Goal: Task Accomplishment & Management: Manage account settings

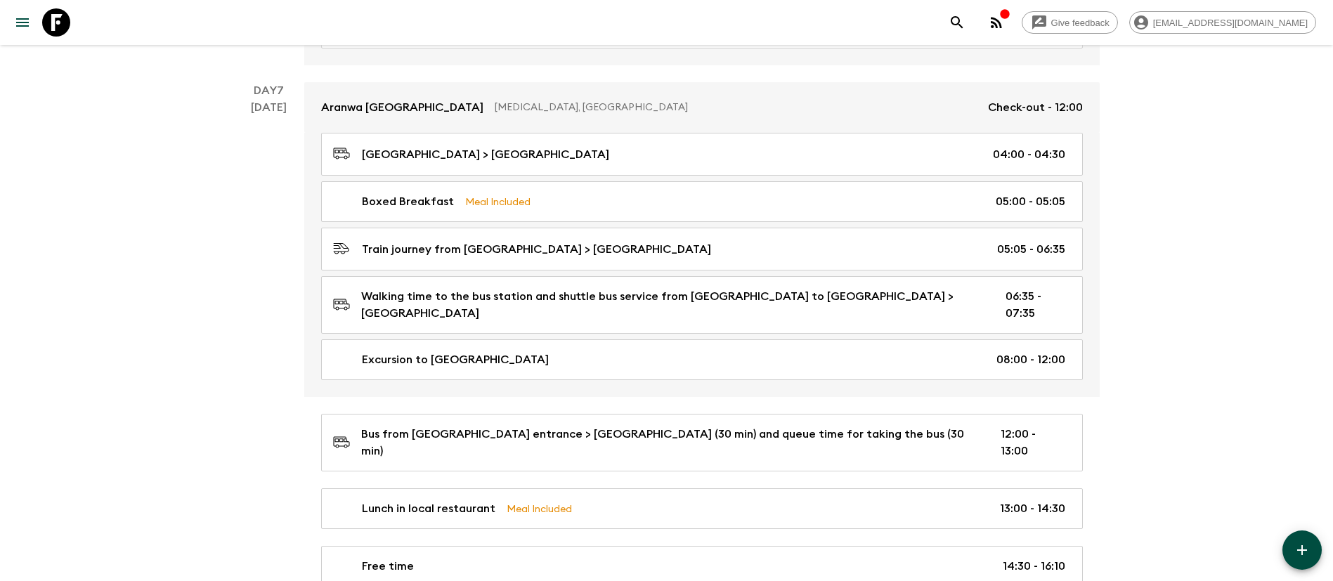
scroll to position [2003, 0]
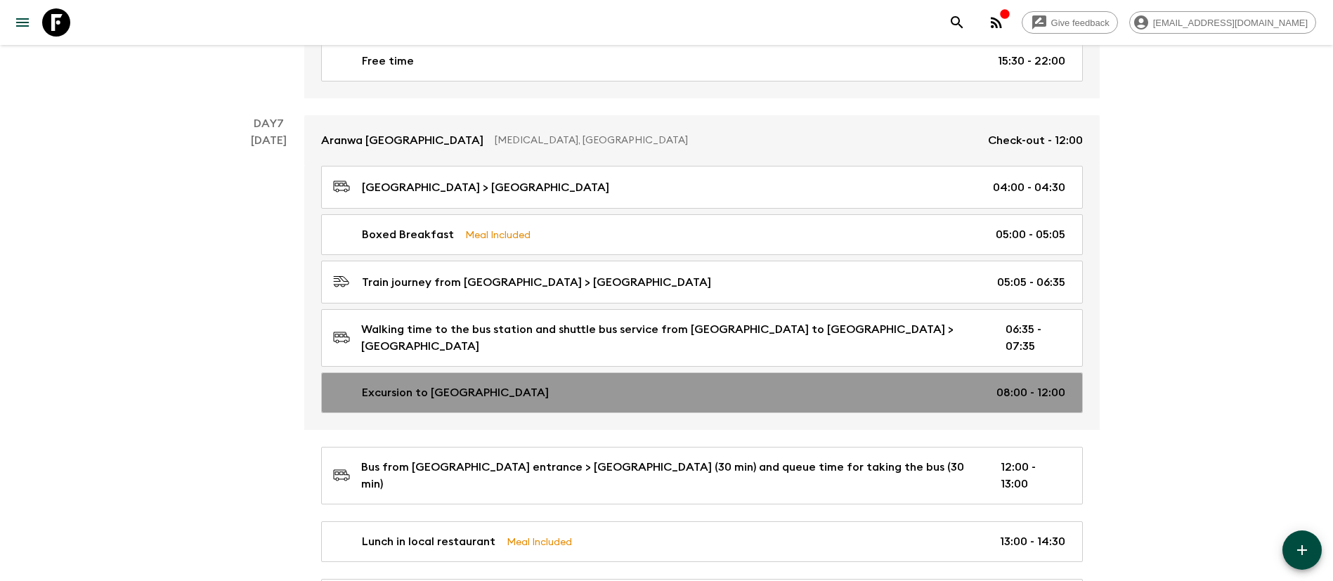
click at [498, 377] on link "Excursion to [GEOGRAPHIC_DATA] 08:00 - 12:00" at bounding box center [702, 392] width 762 height 41
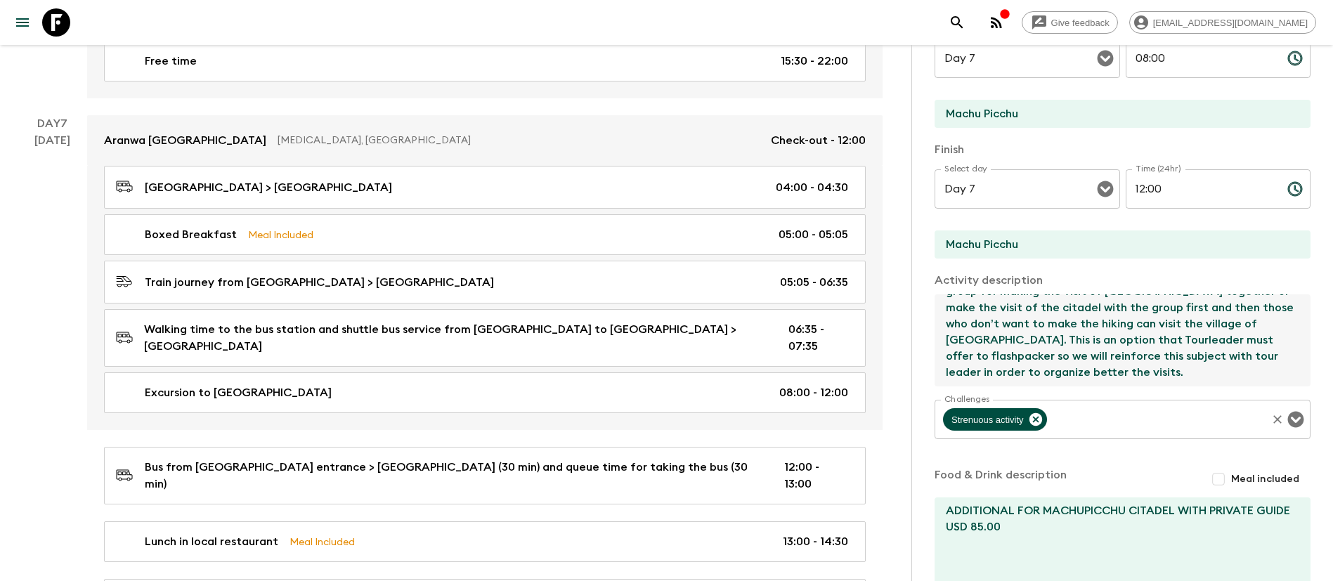
scroll to position [296, 0]
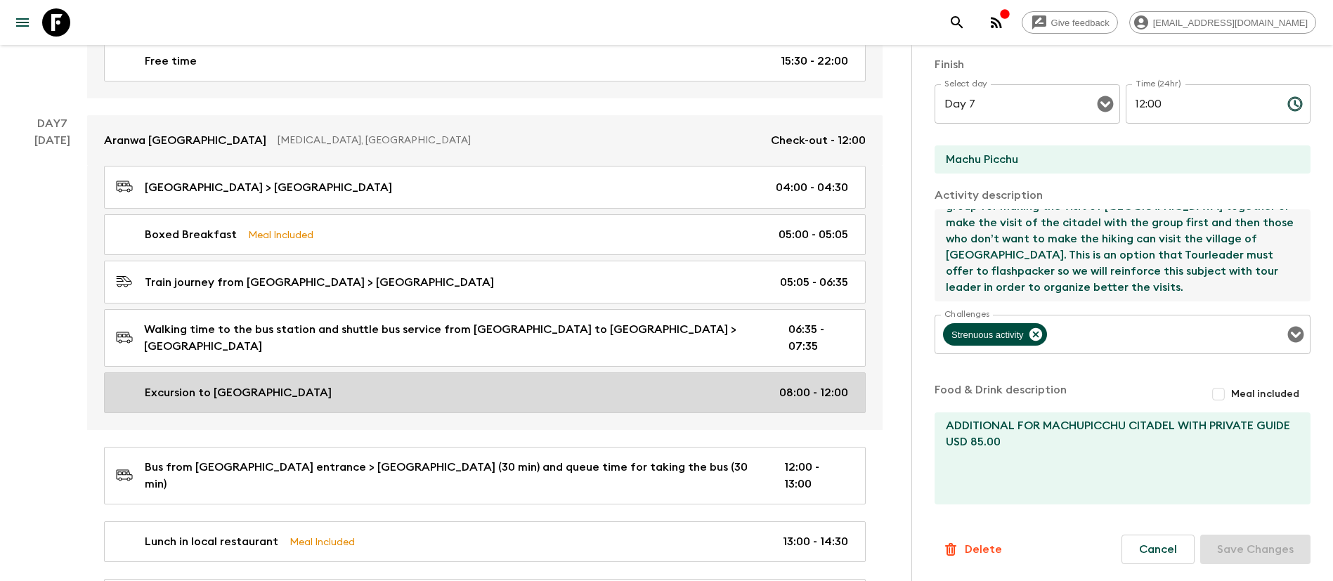
click at [461, 377] on link "Excursion to [GEOGRAPHIC_DATA] 08:00 - 12:00" at bounding box center [485, 392] width 762 height 41
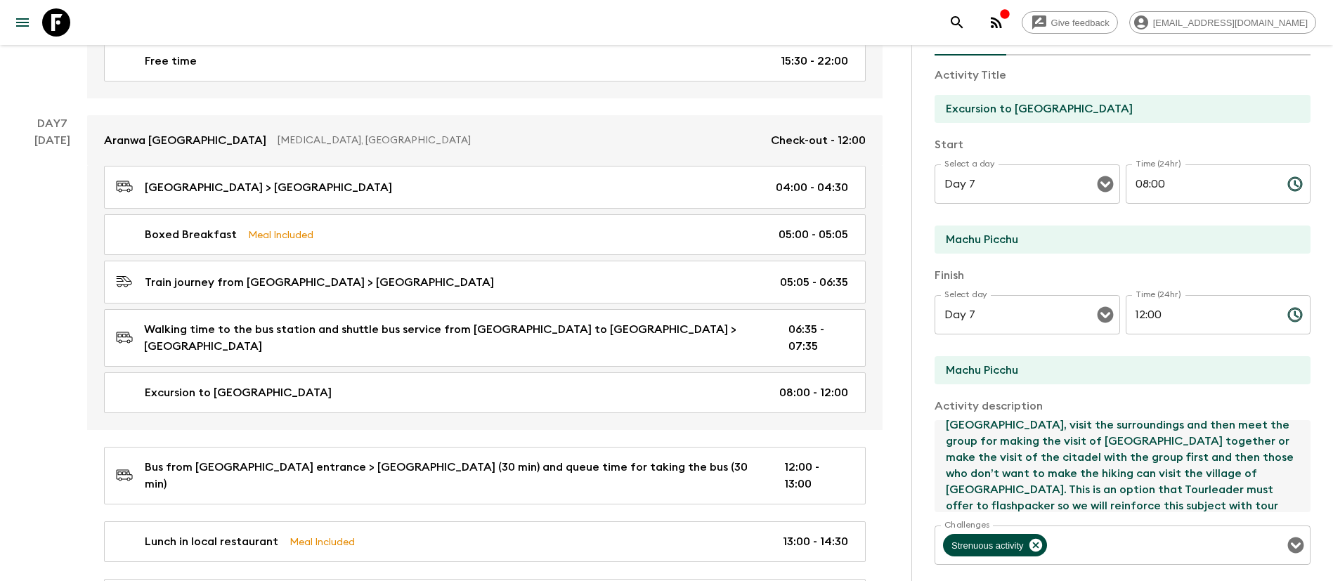
scroll to position [162, 0]
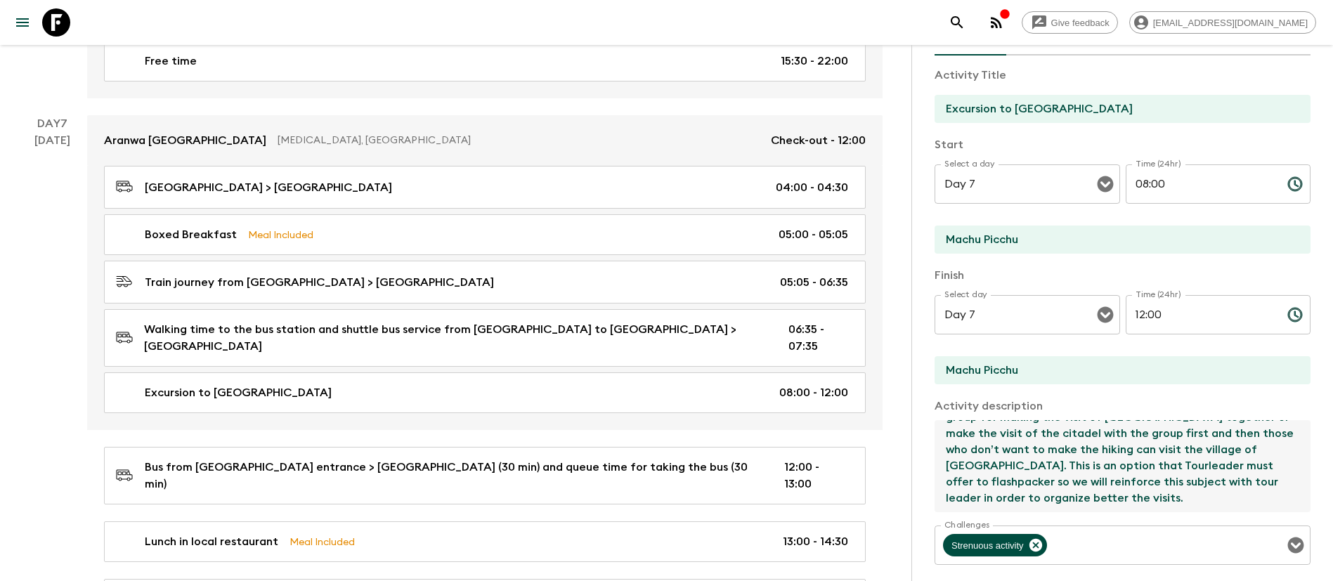
drag, startPoint x: 943, startPoint y: 428, endPoint x: 1225, endPoint y: 520, distance: 296.4
click at [1225, 520] on div "Activity Title Excursion to Machu Picchu Mountain Start Select a day Day 7 Sele…" at bounding box center [1123, 387] width 376 height 662
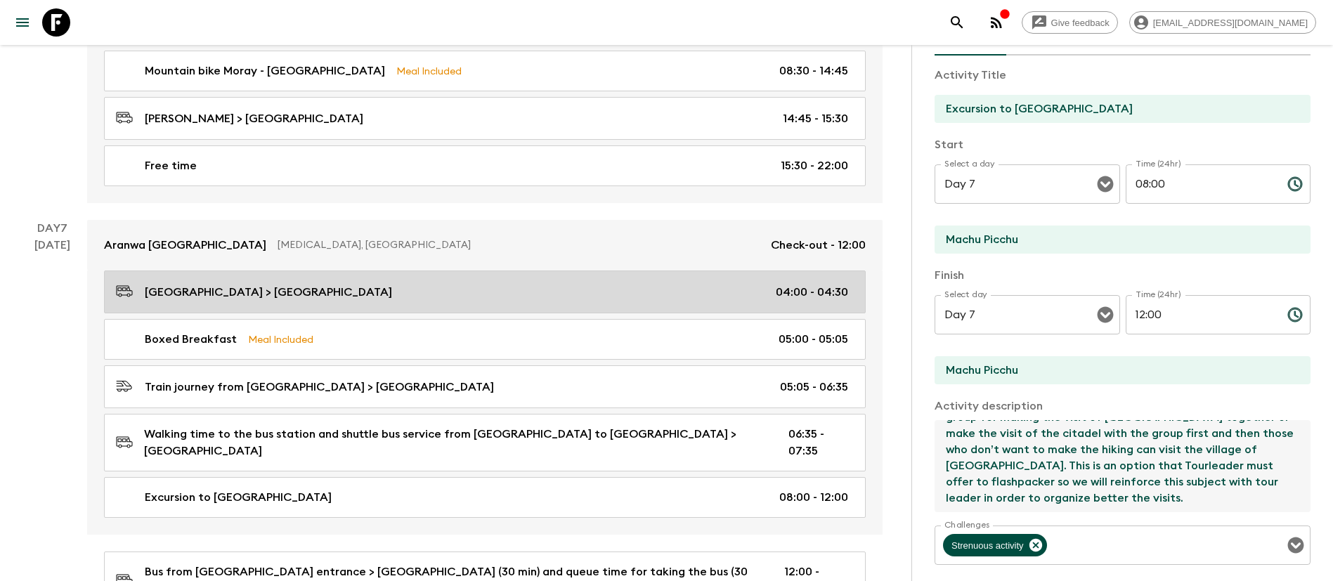
scroll to position [1897, 0]
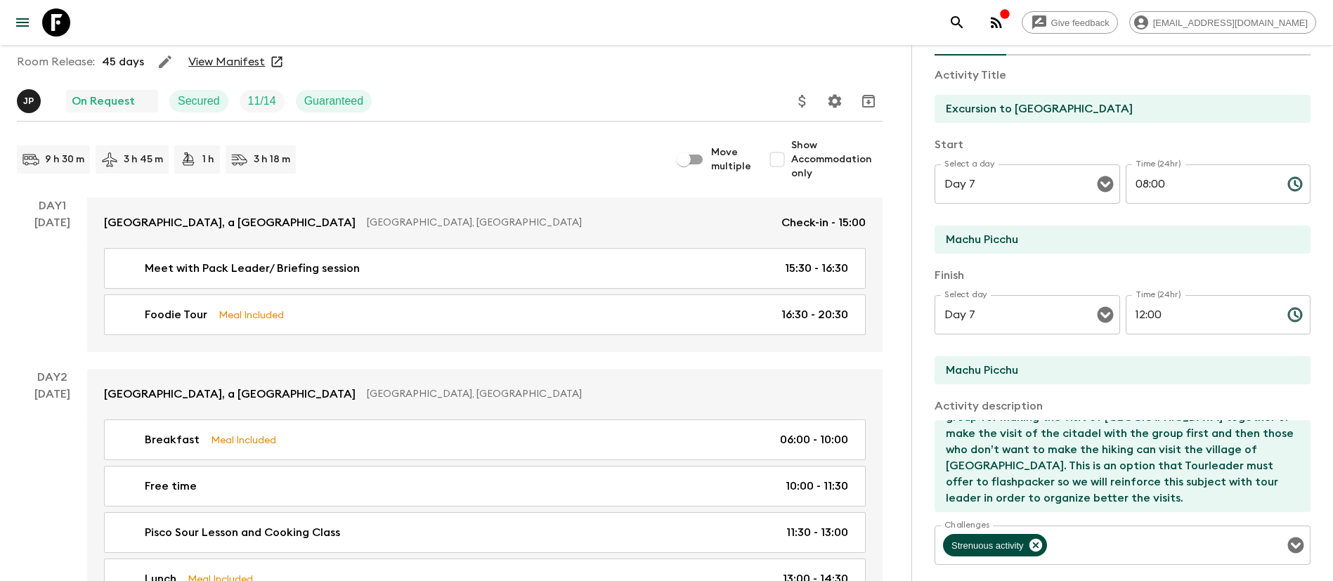
scroll to position [85, 0]
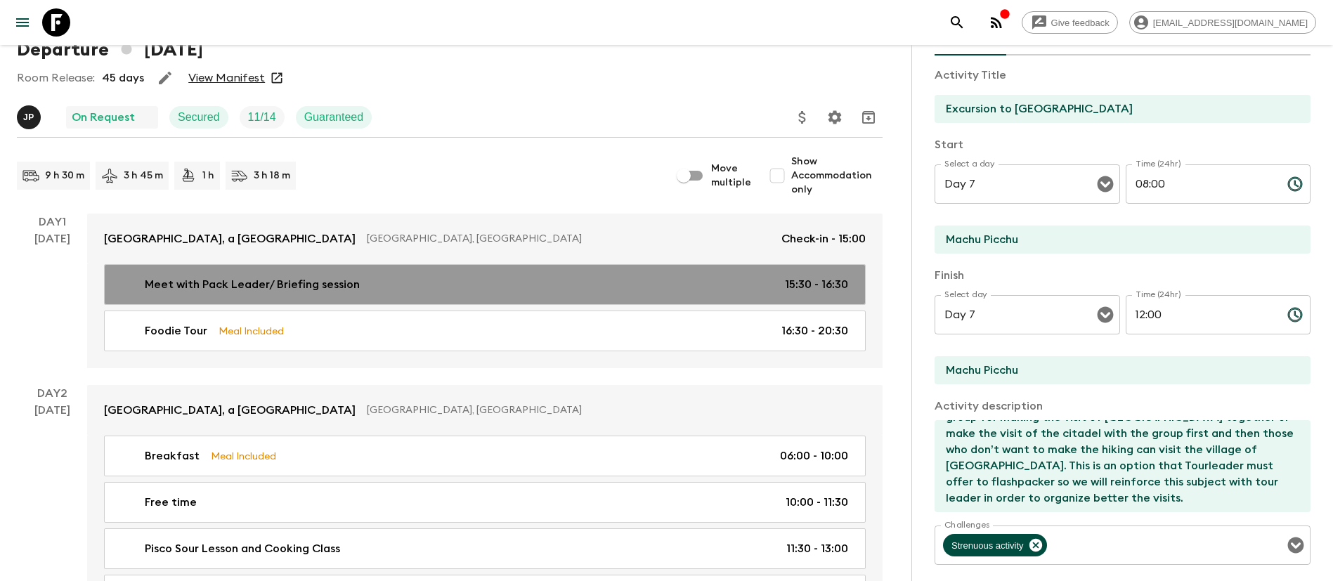
click at [381, 297] on link "Meet with Pack Leader/ Briefing session 15:30 - 16:30" at bounding box center [485, 284] width 762 height 41
type input "Meet with Pack Leader/ Briefing session"
type input "[GEOGRAPHIC_DATA]"
type textarea "In a salon at the [GEOGRAPHIC_DATA]"
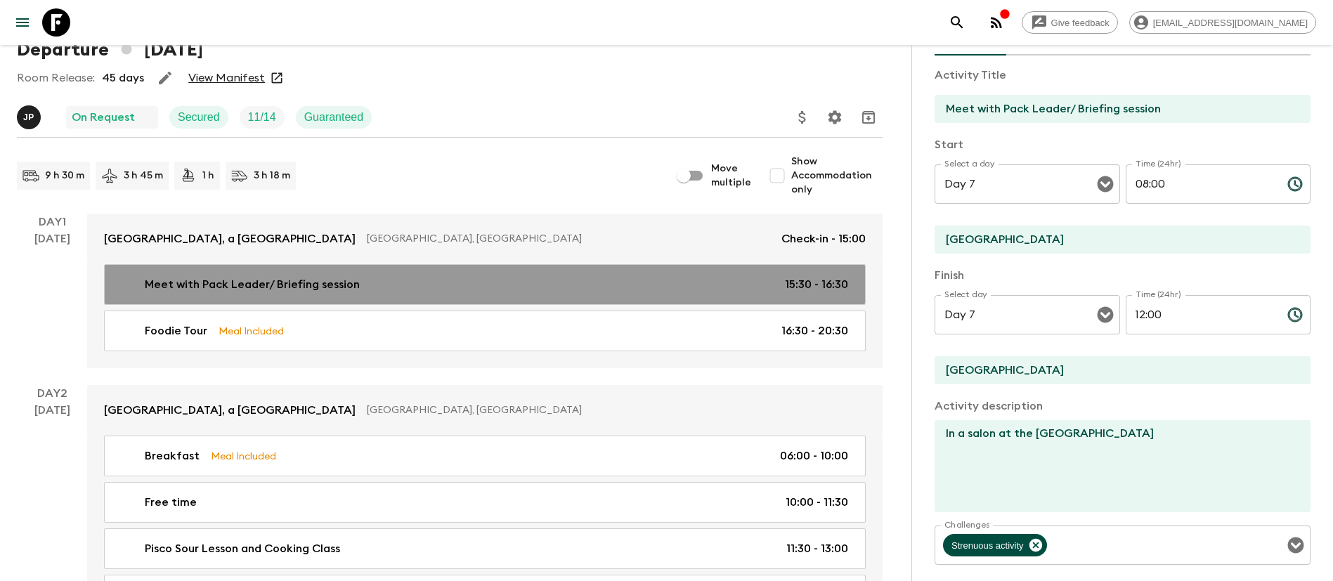
type input "Day 1"
type input "15:30"
type input "Day 1"
type input "16:30"
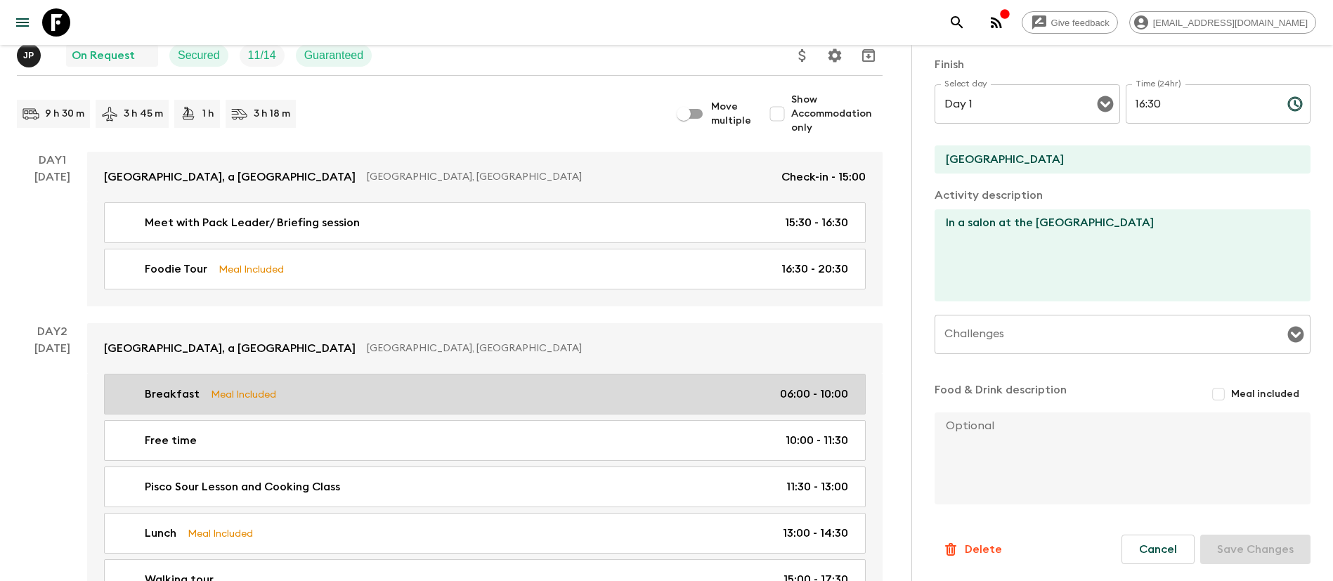
scroll to position [190, 0]
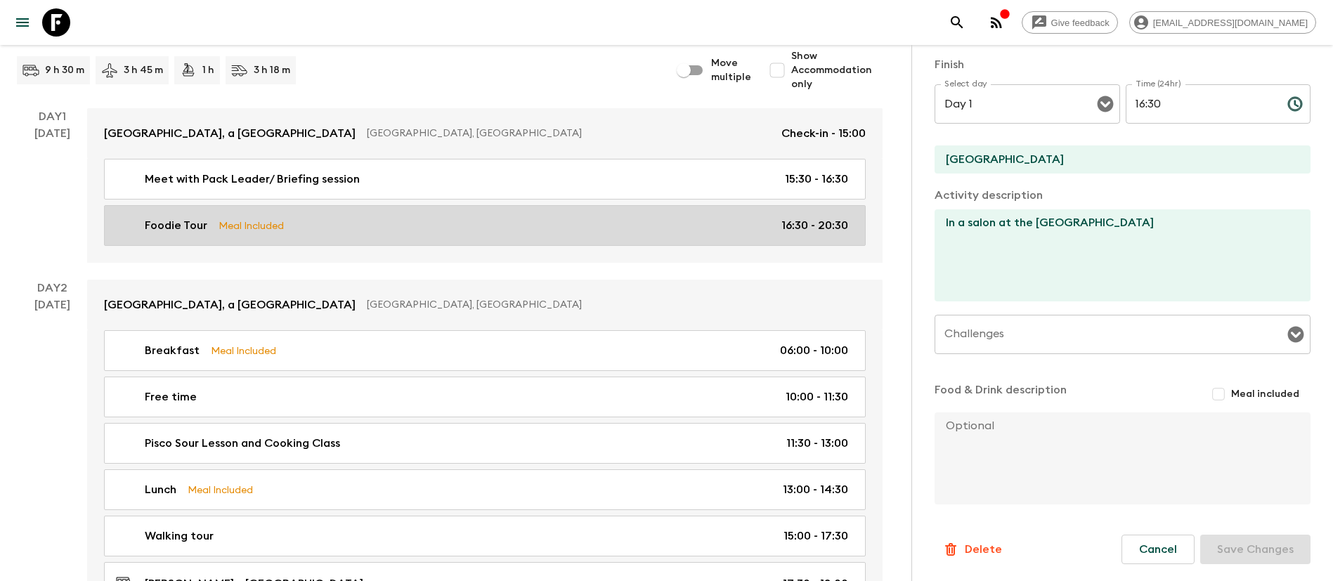
click at [268, 235] on link "Foodie Tour Meal Included 16:30 - 20:30" at bounding box center [485, 225] width 762 height 41
type input "Foodie Tour"
type input "[PERSON_NAME]"
type textarea "In total, during all the tour passengers will try 8 to 12 dishes. During the to…"
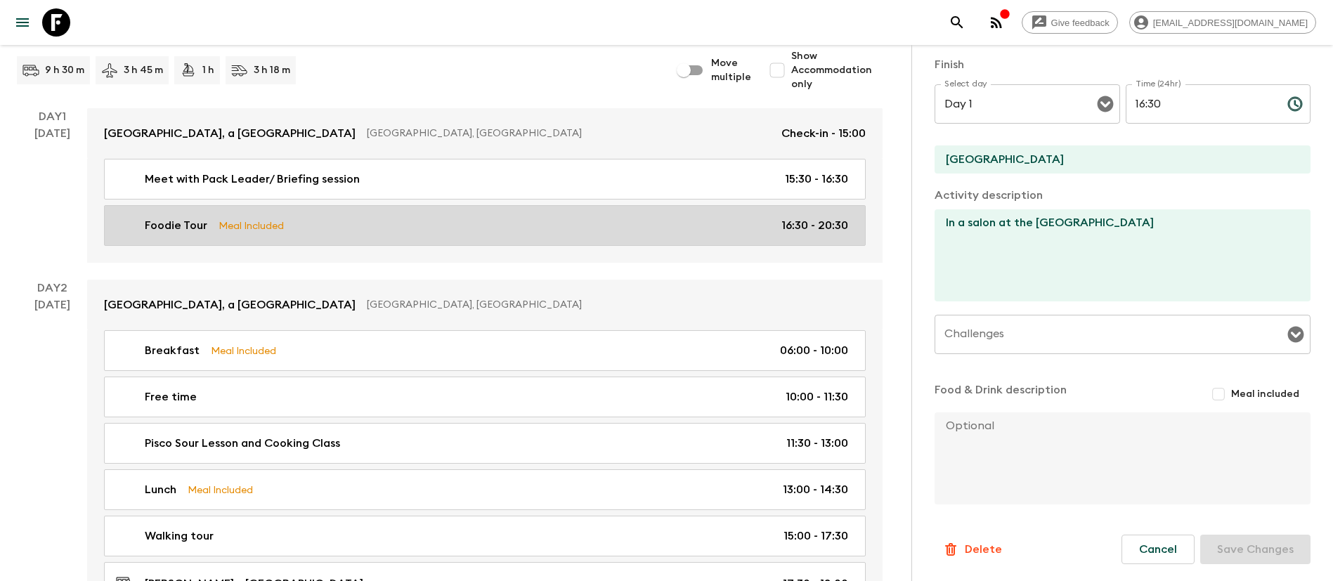
checkbox input "true"
type textarea "Welcome to [GEOGRAPHIC_DATA]! Upon arrival, you will be assisted at the airport…"
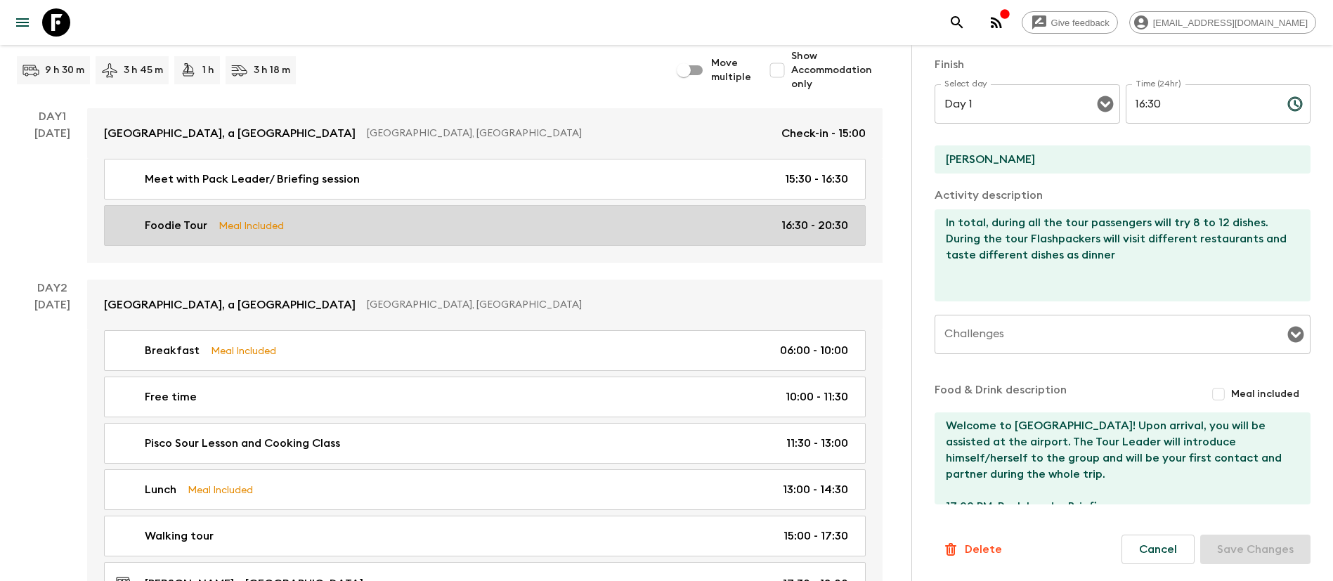
type input "16:30"
type input "20:30"
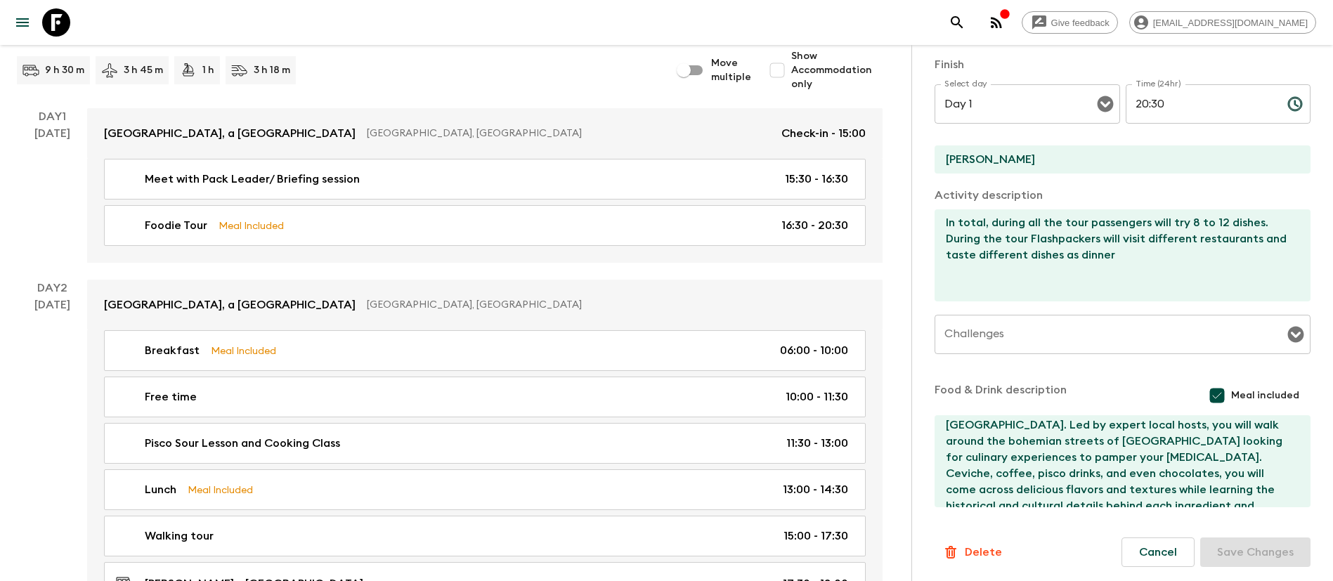
scroll to position [226, 0]
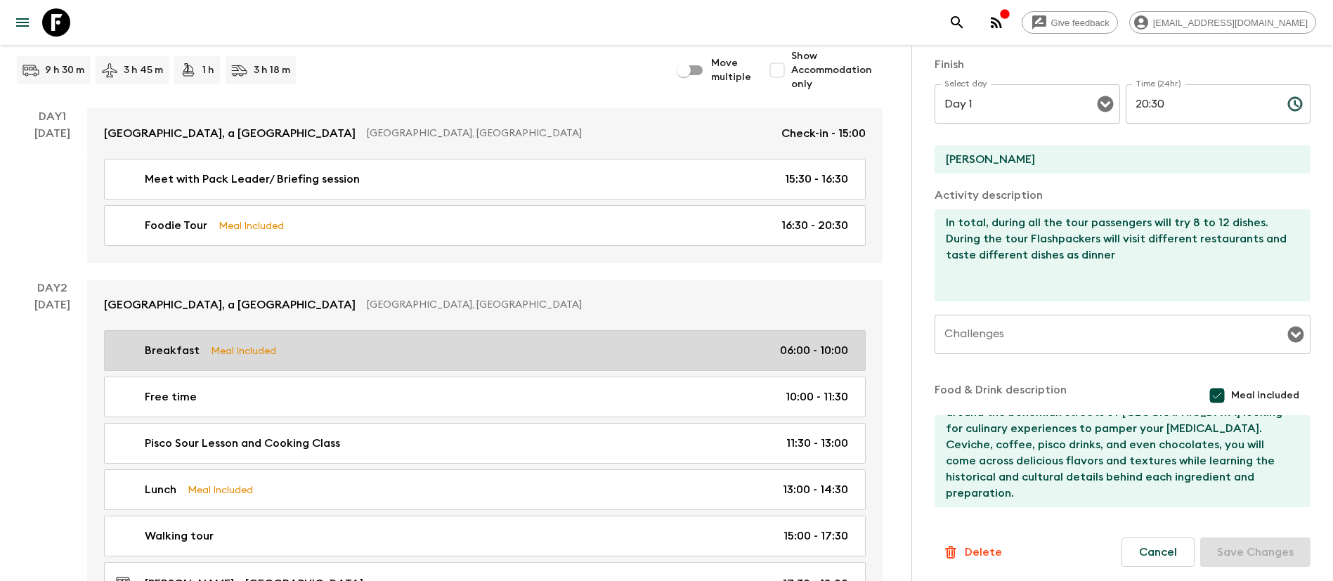
click at [322, 348] on div "Breakfast Meal Included 06:00 - 10:00" at bounding box center [482, 350] width 732 height 17
type input "Breakfast"
type input "Casa Andina Select [GEOGRAPHIC_DATA]"
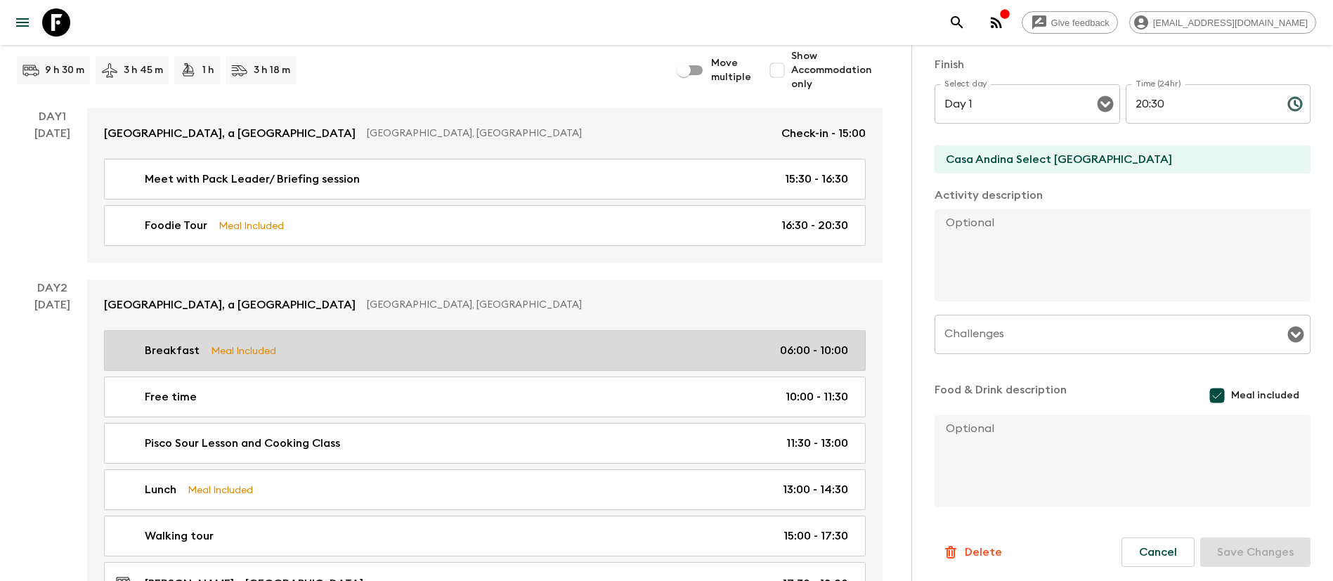
type input "Day 2"
type input "06:00"
type input "Day 2"
type input "10:00"
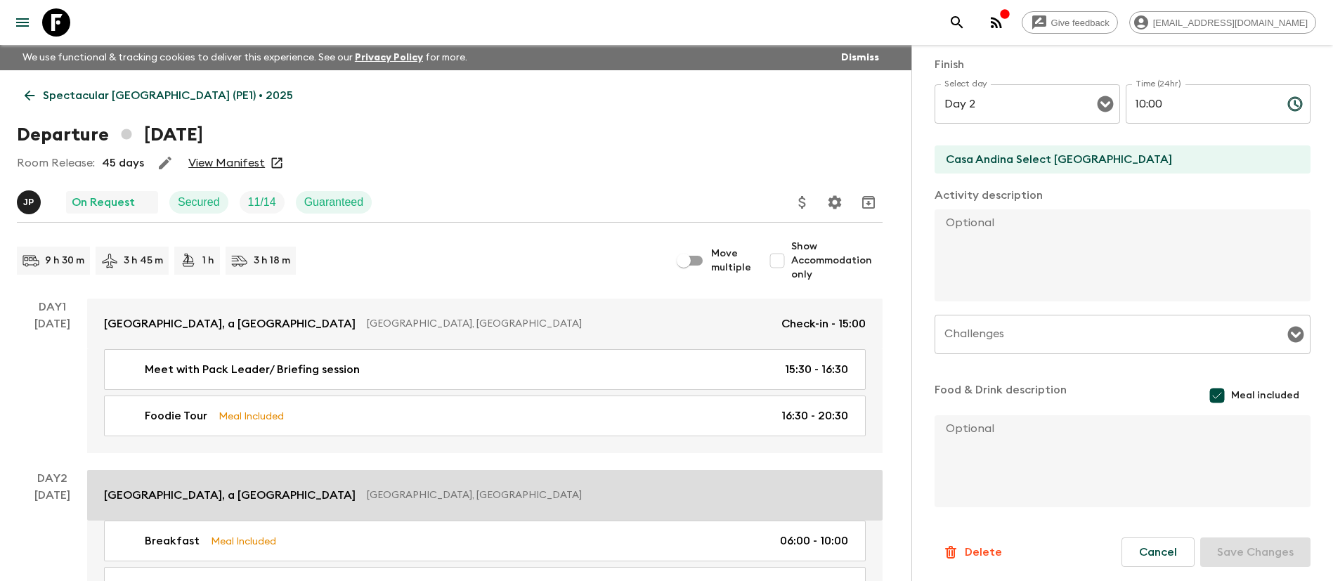
scroll to position [211, 0]
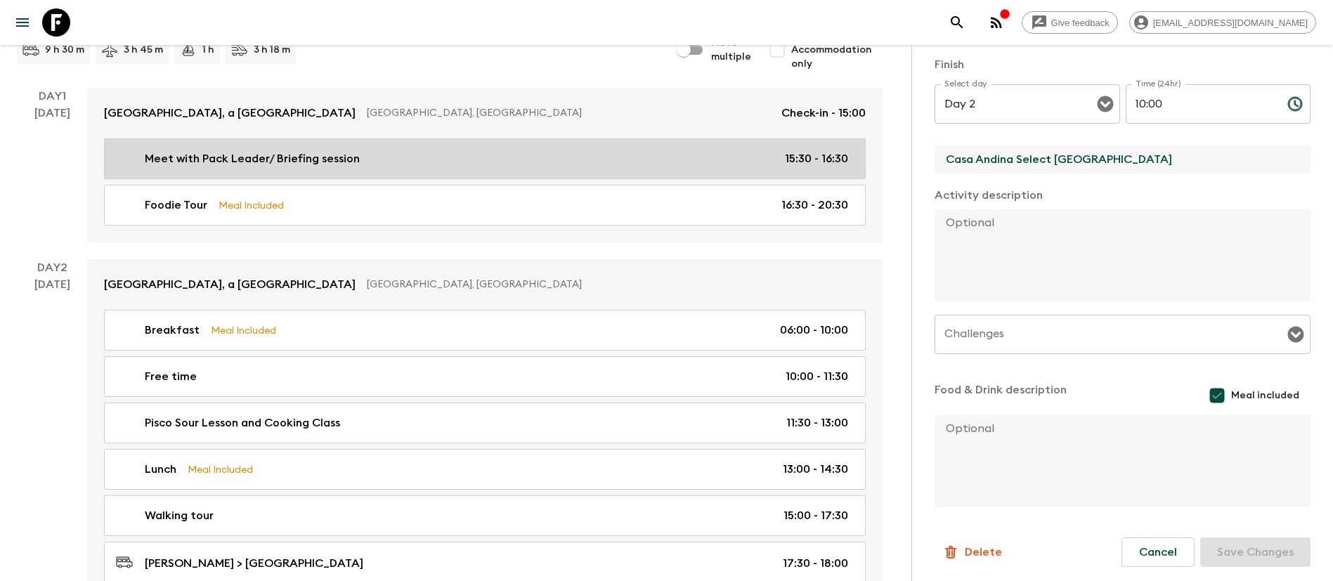
drag, startPoint x: 1162, startPoint y: 164, endPoint x: 612, endPoint y: 162, distance: 549.5
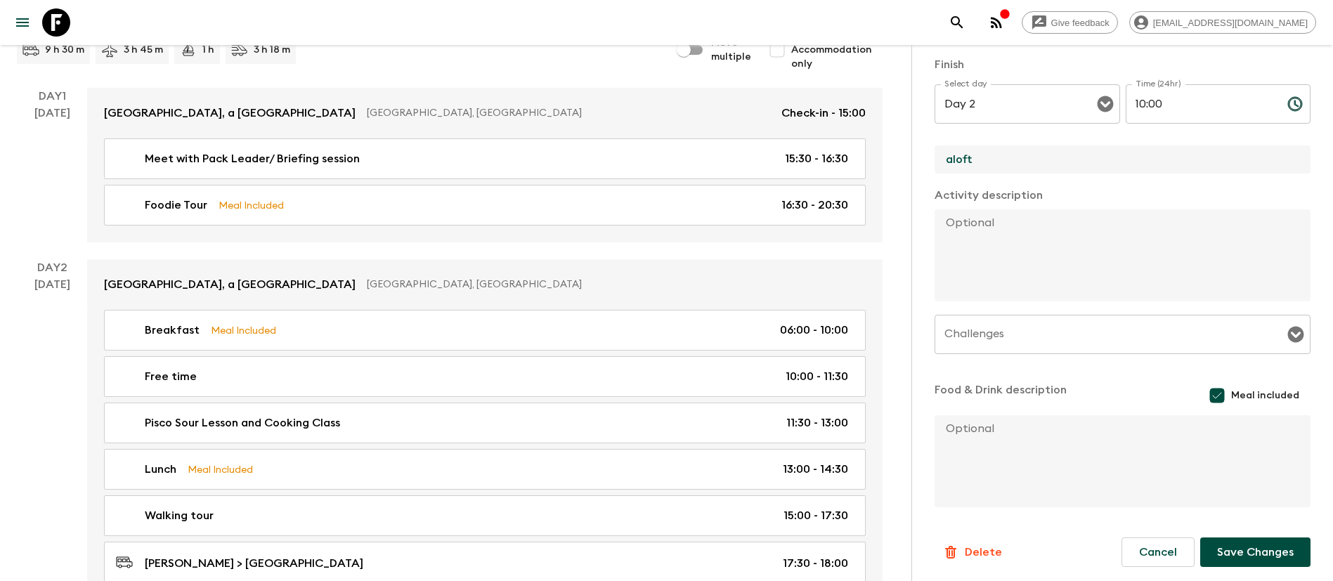
type input "[GEOGRAPHIC_DATA]"
click at [1251, 550] on button "Save Changes" at bounding box center [1255, 553] width 110 height 30
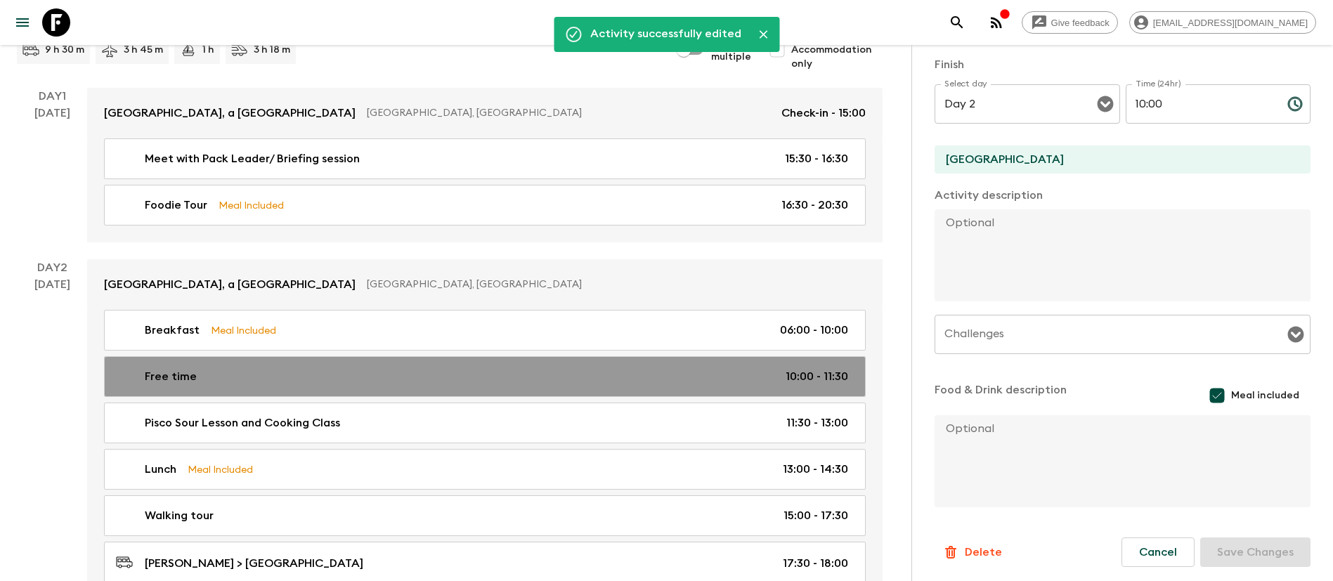
click at [422, 396] on link "Free time 10:00 - 11:30" at bounding box center [485, 376] width 762 height 41
type input "Free time"
type input "Casa Andina Select [GEOGRAPHIC_DATA]"
checkbox input "false"
type input "10:00"
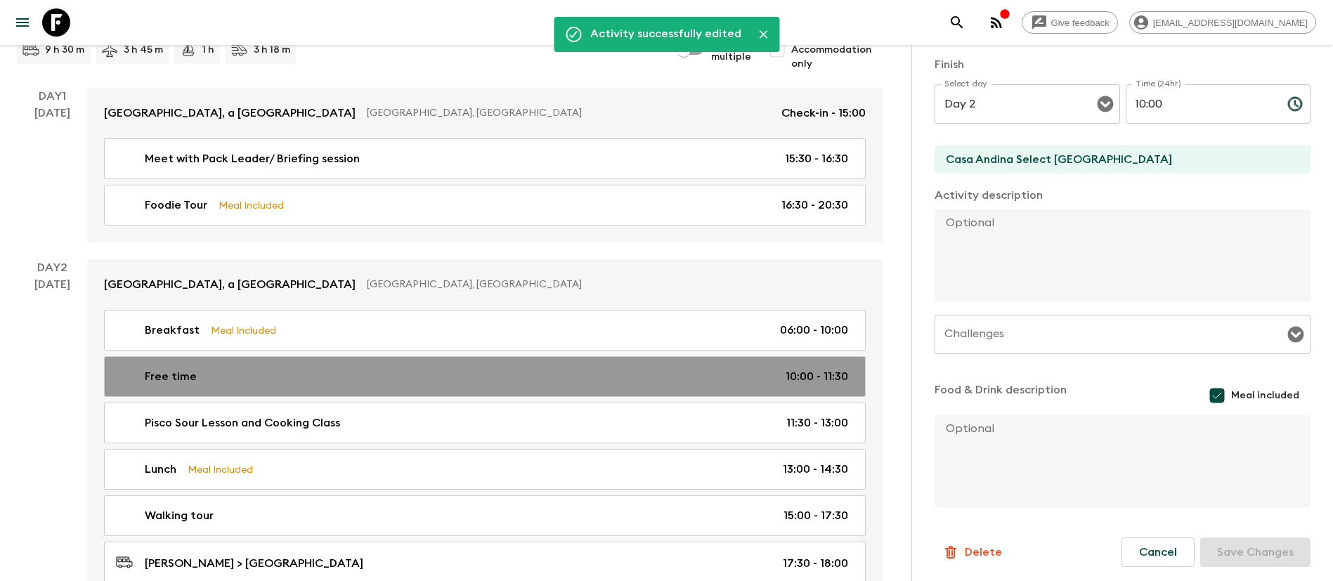
type input "11:30"
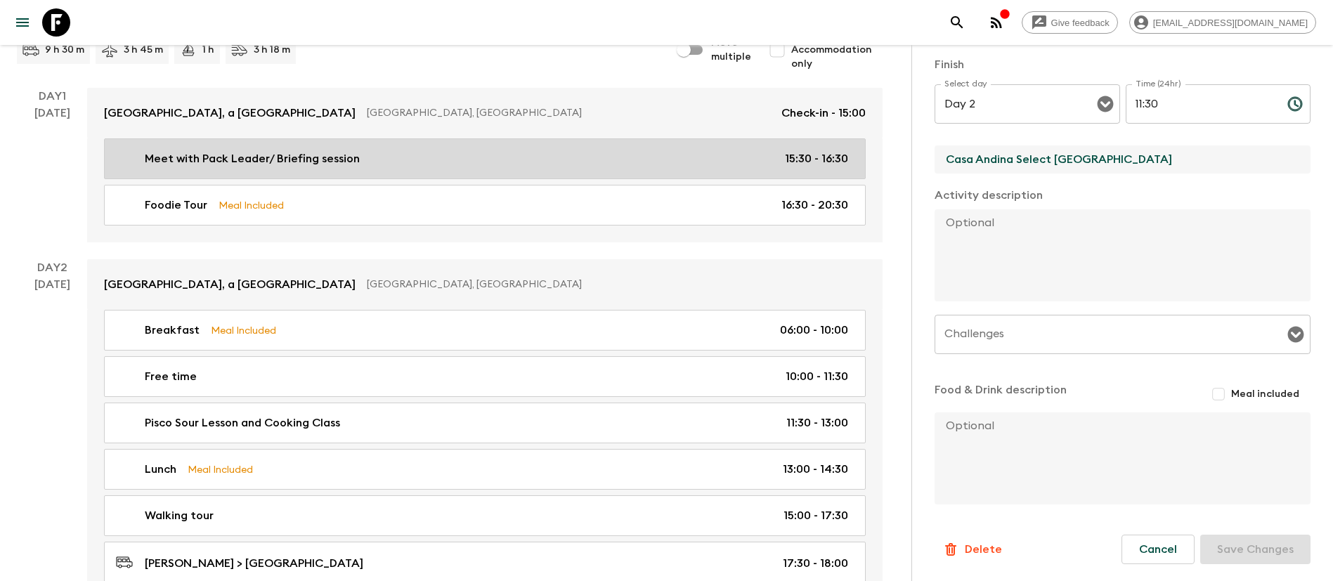
drag, startPoint x: 1128, startPoint y: 159, endPoint x: 823, endPoint y: 164, distance: 305.0
type input "[GEOGRAPHIC_DATA]"
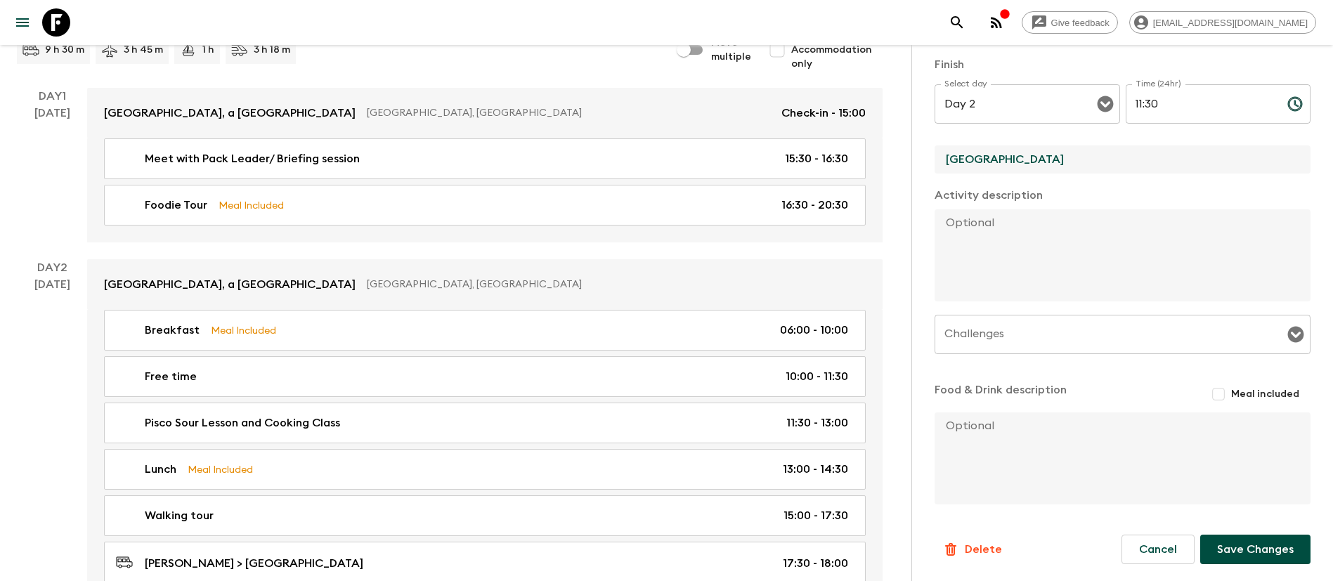
click at [1275, 545] on button "Save Changes" at bounding box center [1255, 550] width 110 height 30
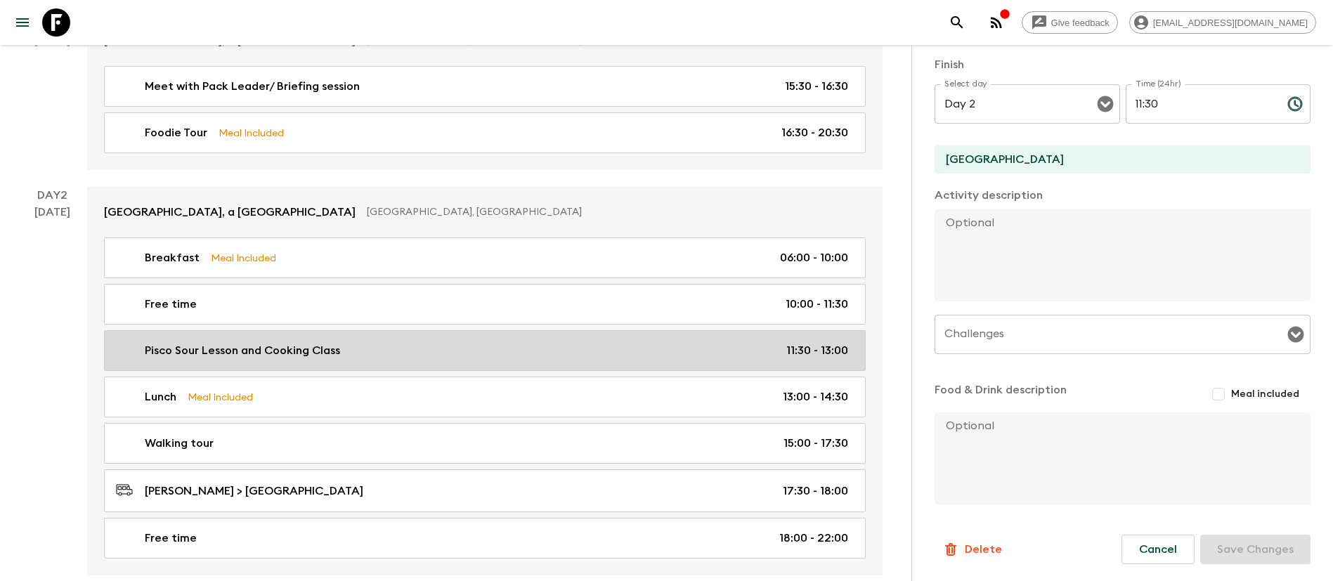
scroll to position [316, 0]
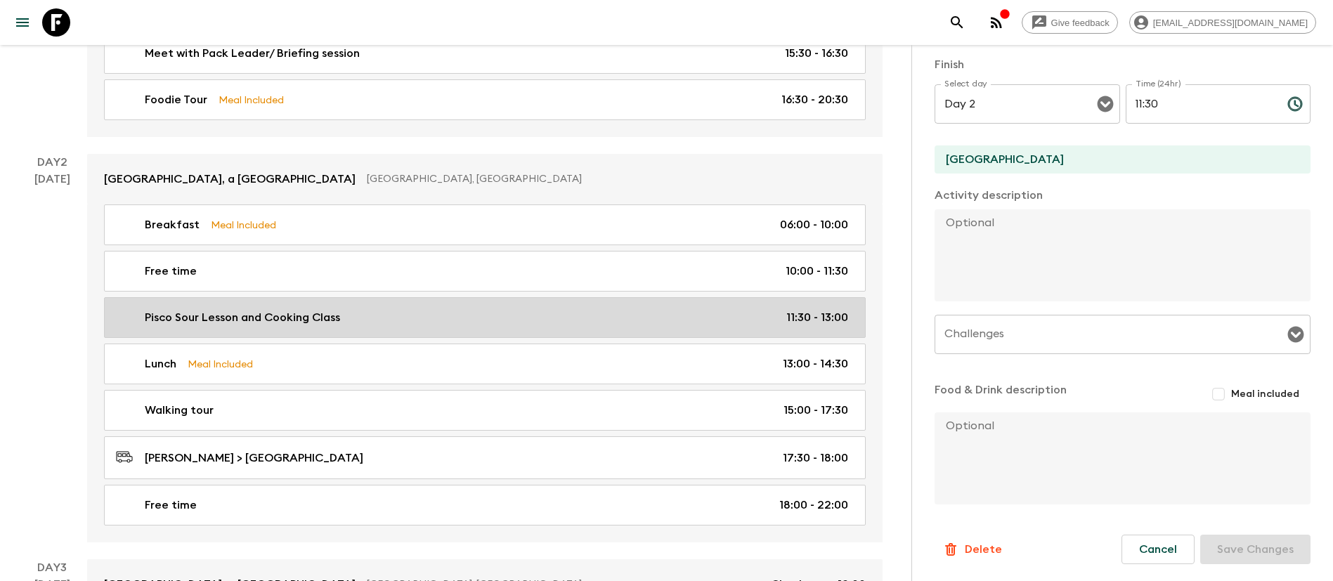
click at [437, 322] on div "Pisco Sour Lesson and Cooking Class 11:30 - 13:00" at bounding box center [482, 317] width 732 height 17
type input "Pisco Sour Lesson and Cooking Class"
type input "[GEOGRAPHIC_DATA][PERSON_NAME]"
type textarea "[DATE], we will head back to [GEOGRAPHIC_DATA] for an authentic Peruvian cookin…"
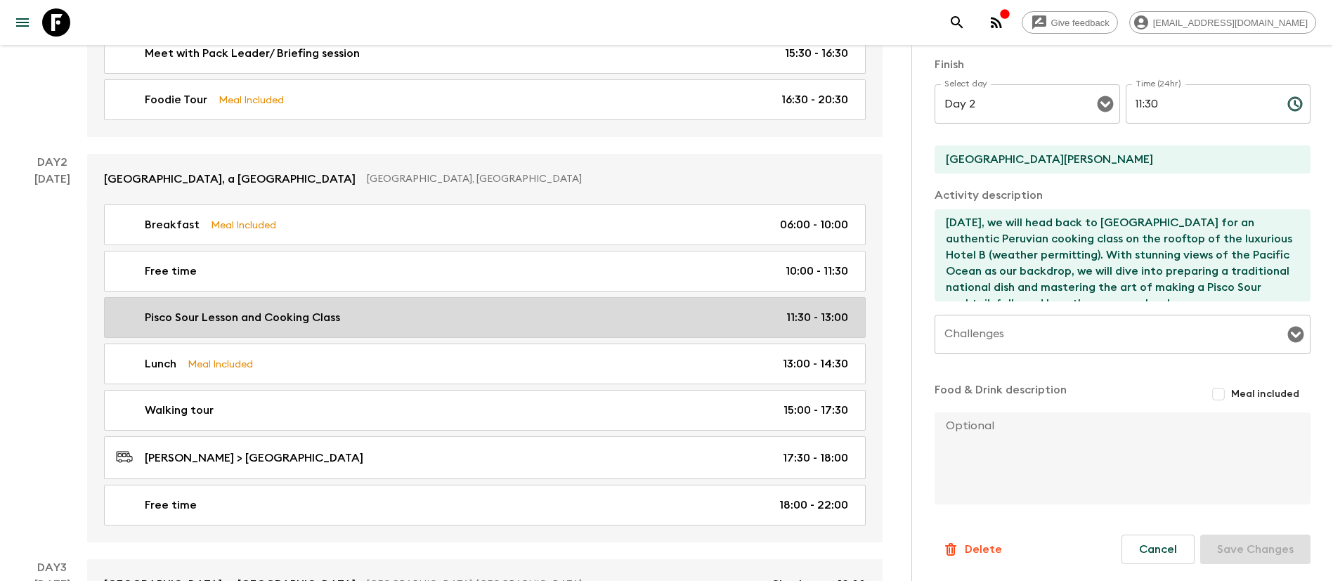
type input "11:30"
type input "13:00"
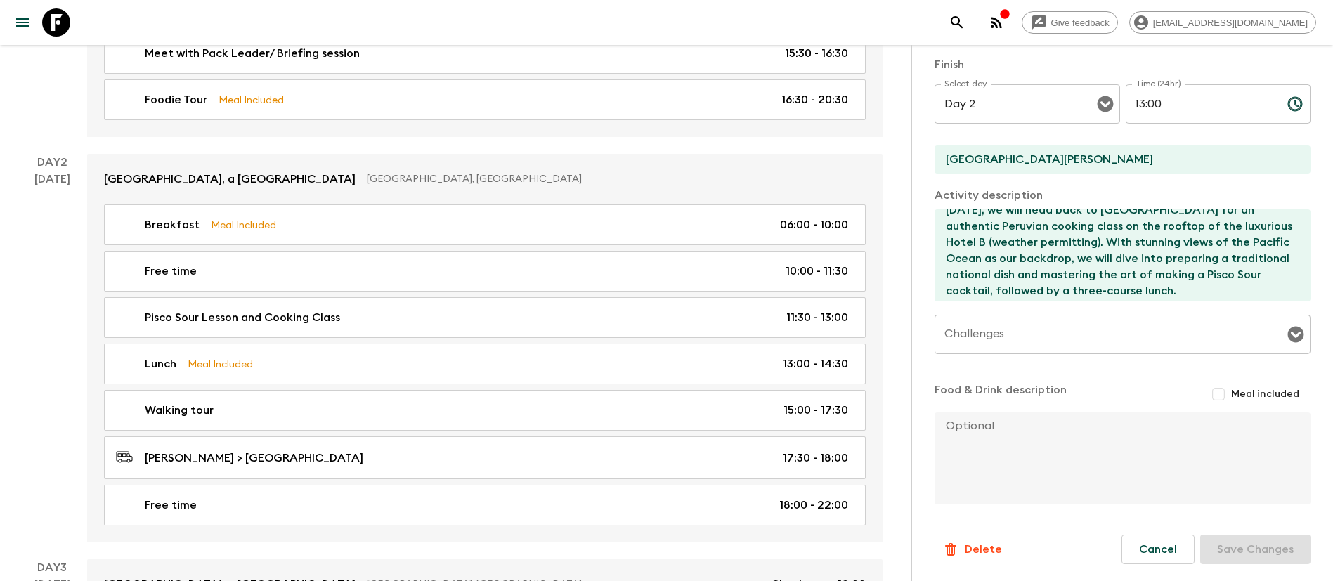
scroll to position [16, 0]
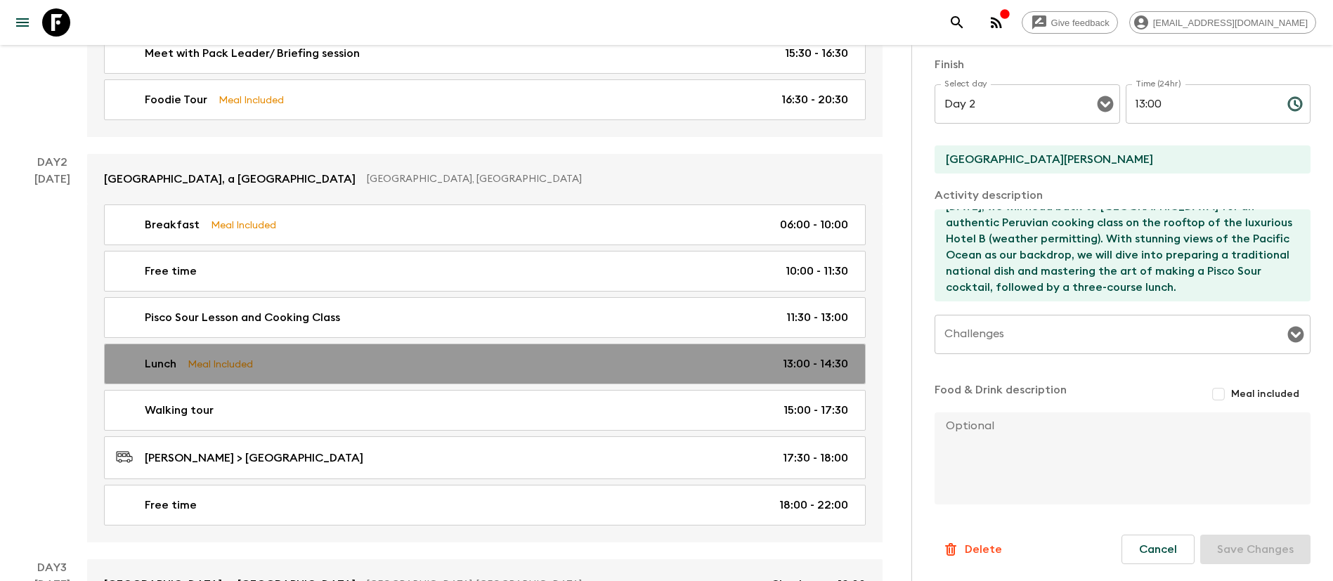
click at [316, 359] on div "Lunch Meal Included 13:00 - 14:30" at bounding box center [482, 364] width 732 height 17
type input "Lunch"
checkbox input "true"
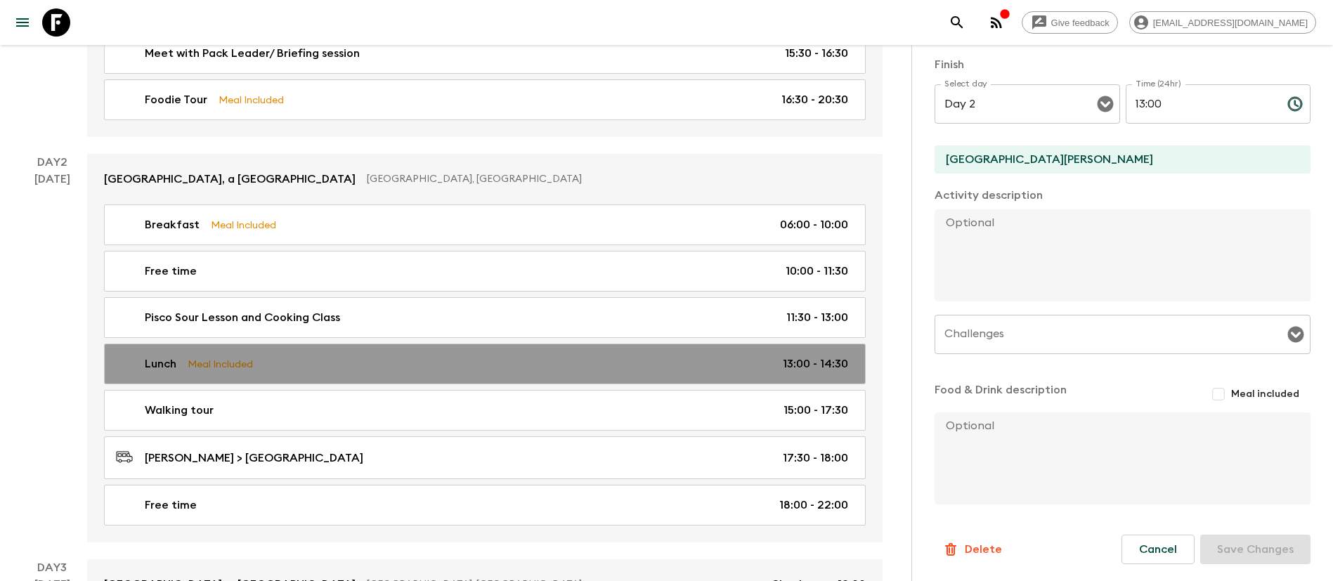
type input "13:00"
type input "14:30"
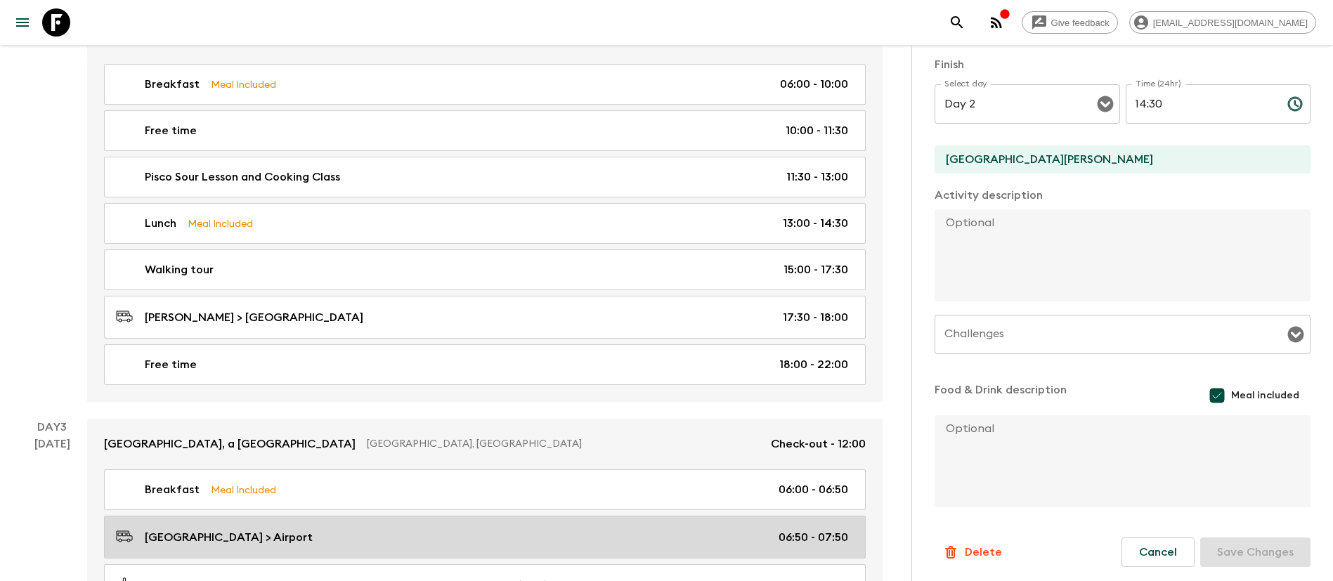
scroll to position [527, 0]
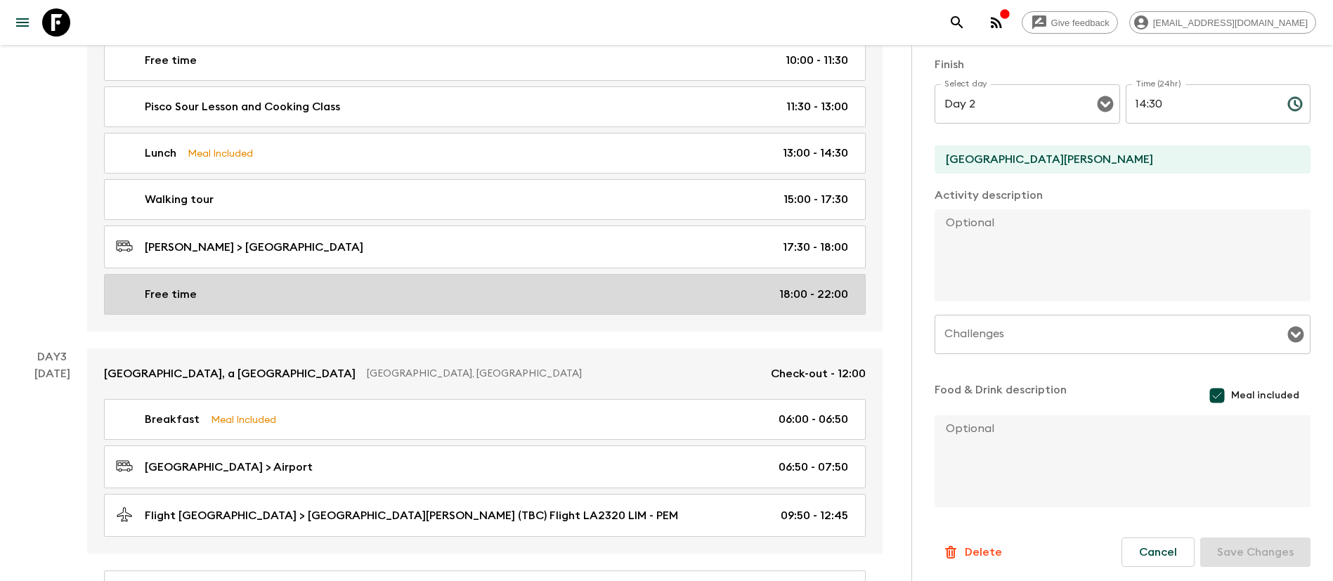
click at [401, 287] on div "Free time 18:00 - 22:00" at bounding box center [482, 294] width 732 height 17
type input "Free time"
type input "Casa Andina Select [GEOGRAPHIC_DATA]"
checkbox input "false"
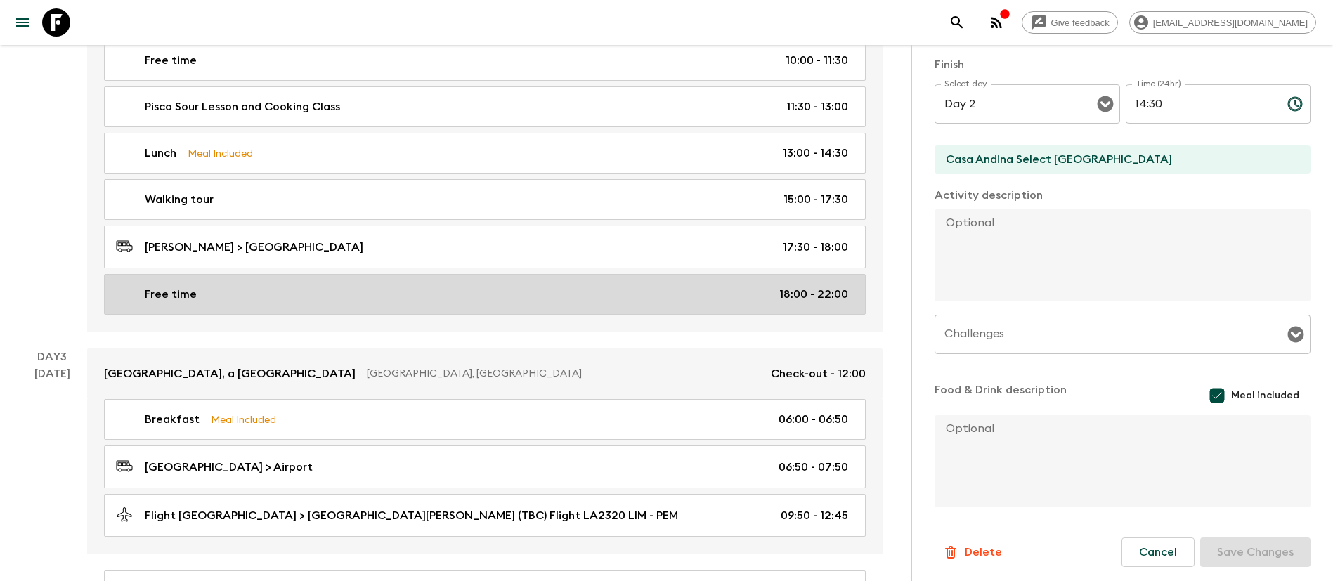
type input "18:00"
type input "22:00"
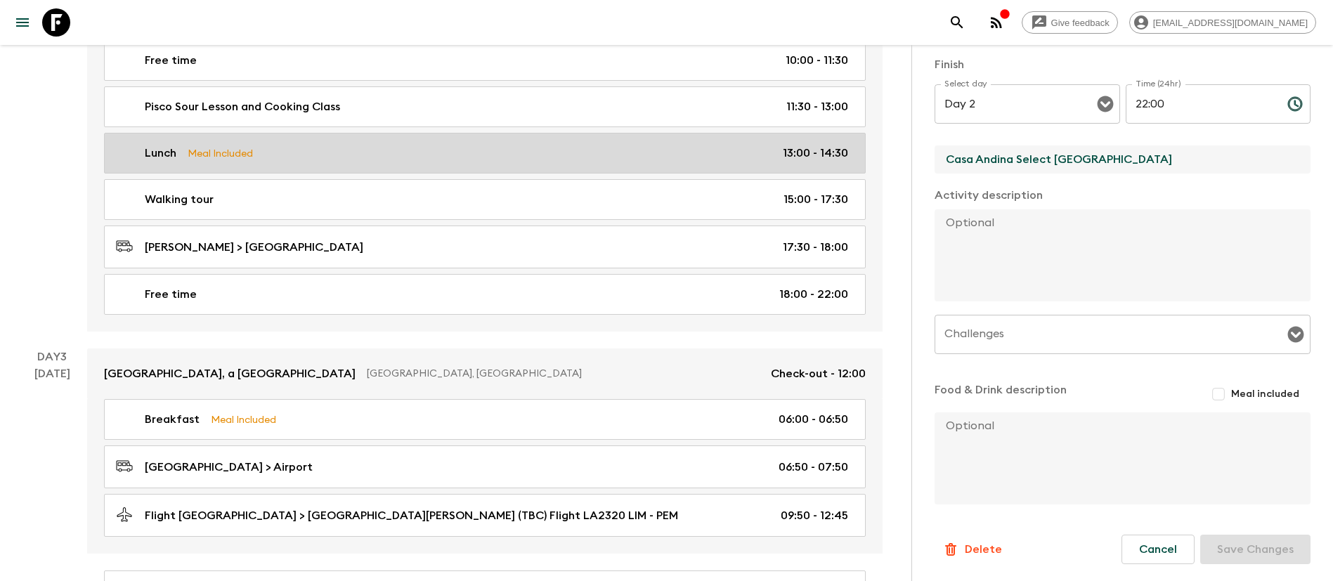
drag, startPoint x: 1166, startPoint y: 171, endPoint x: 550, endPoint y: 152, distance: 617.3
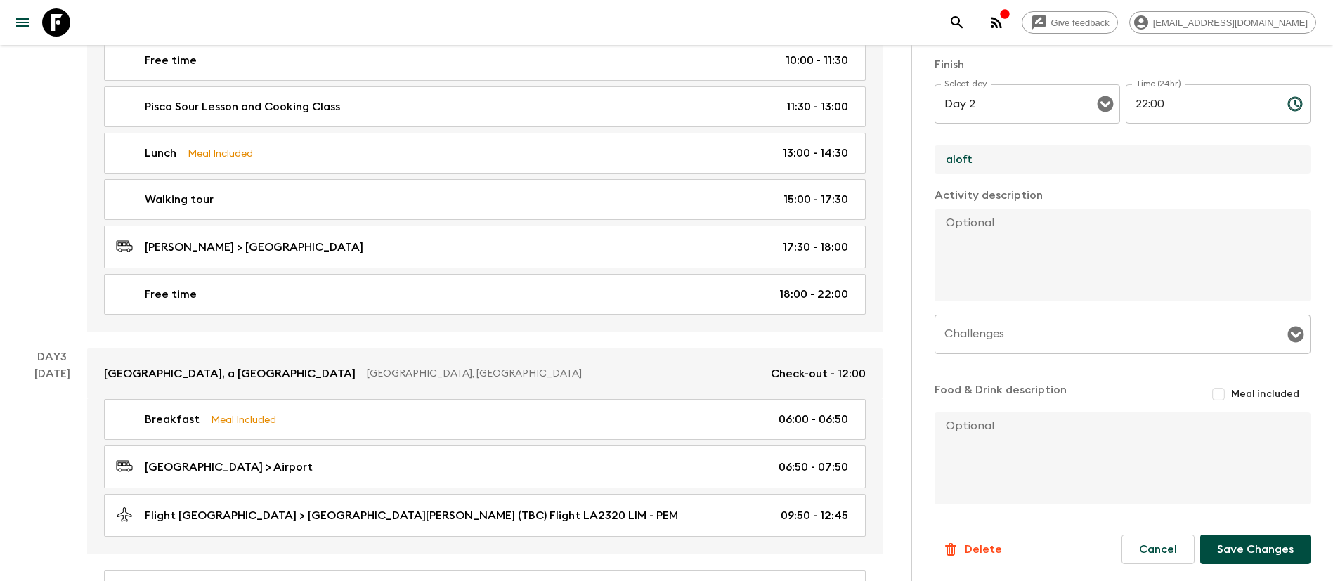
type input "[GEOGRAPHIC_DATA]"
click at [1244, 555] on button "Save Changes" at bounding box center [1255, 550] width 110 height 30
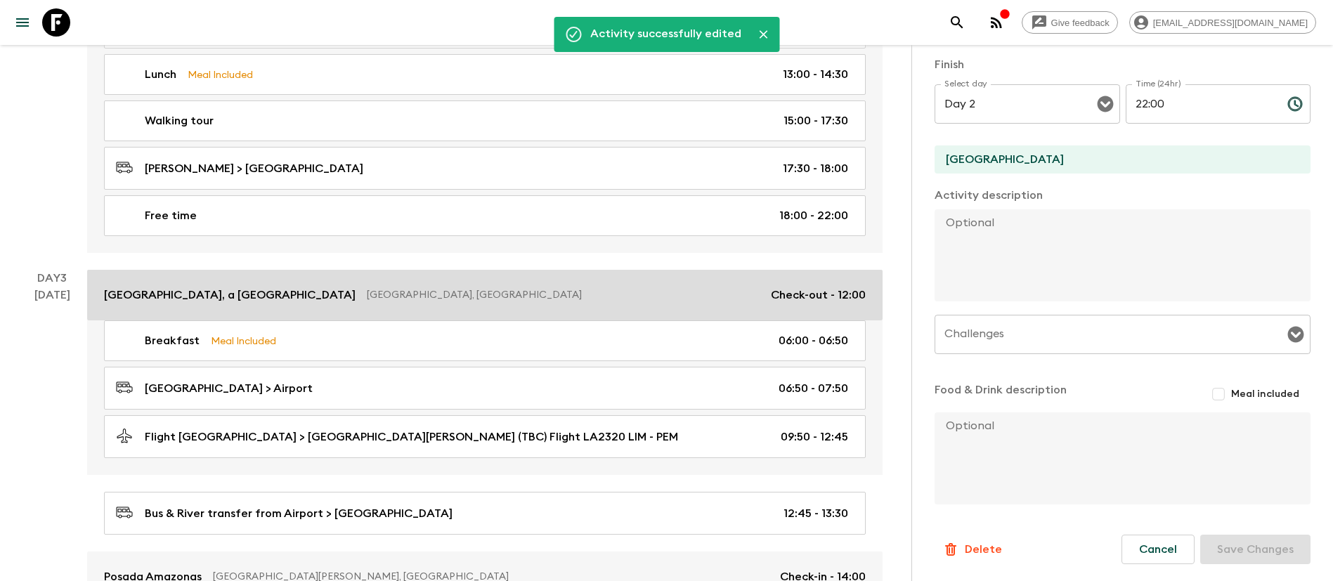
scroll to position [632, 0]
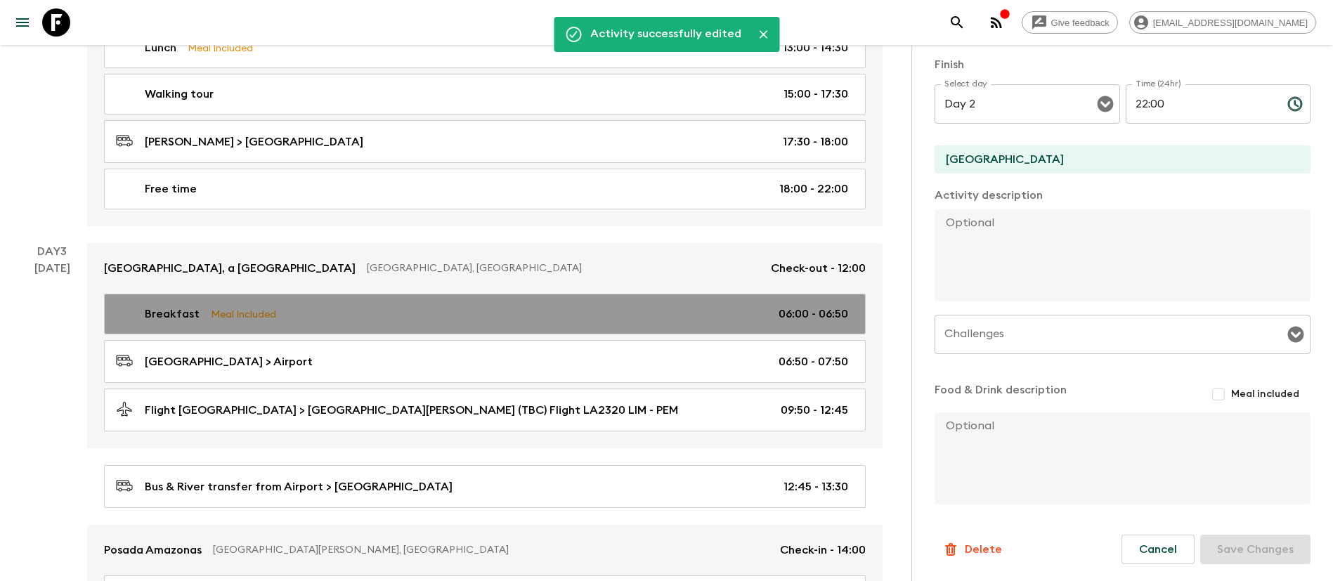
click at [351, 315] on div "Breakfast Meal Included 06:00 - 06:50" at bounding box center [482, 314] width 732 height 17
type input "Breakfast"
type input "Casa Andina Select [GEOGRAPHIC_DATA]"
checkbox input "true"
type input "Day 3"
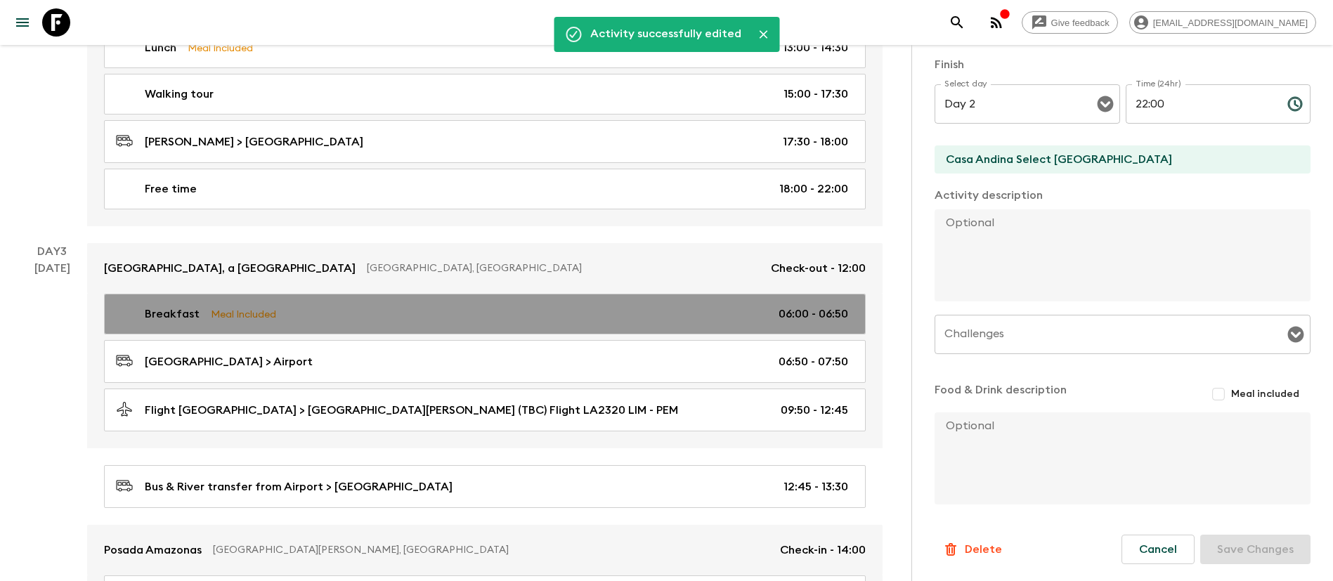
type input "06:00"
type input "Day 3"
type input "06:50"
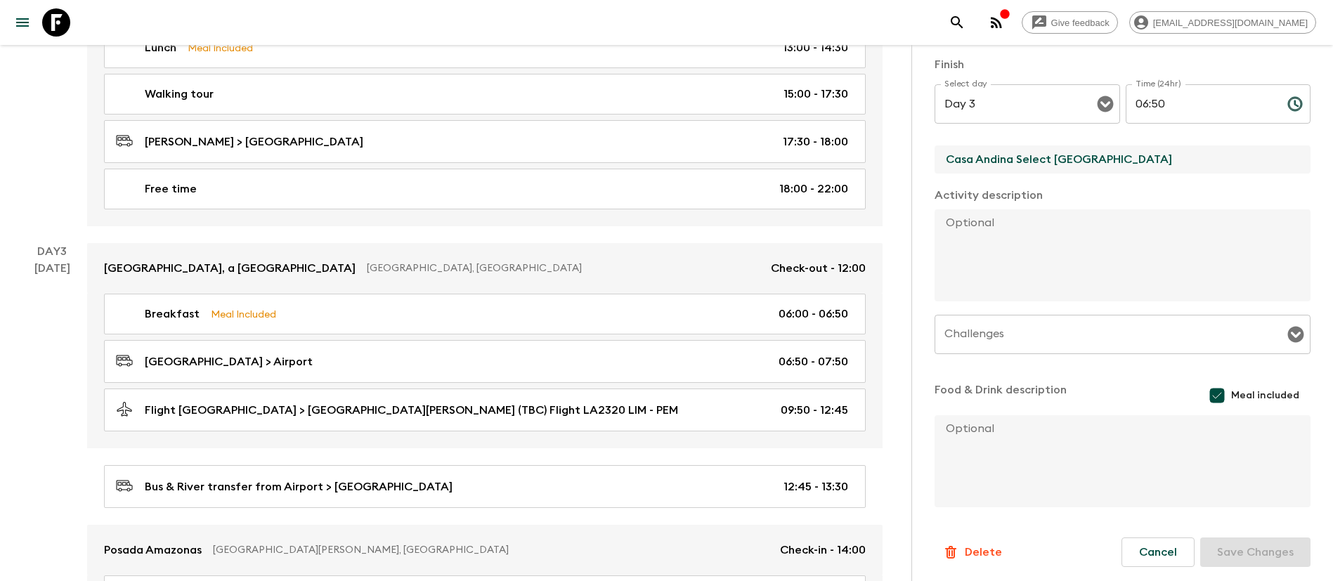
drag, startPoint x: 1119, startPoint y: 162, endPoint x: 890, endPoint y: 202, distance: 233.3
type input "[GEOGRAPHIC_DATA]"
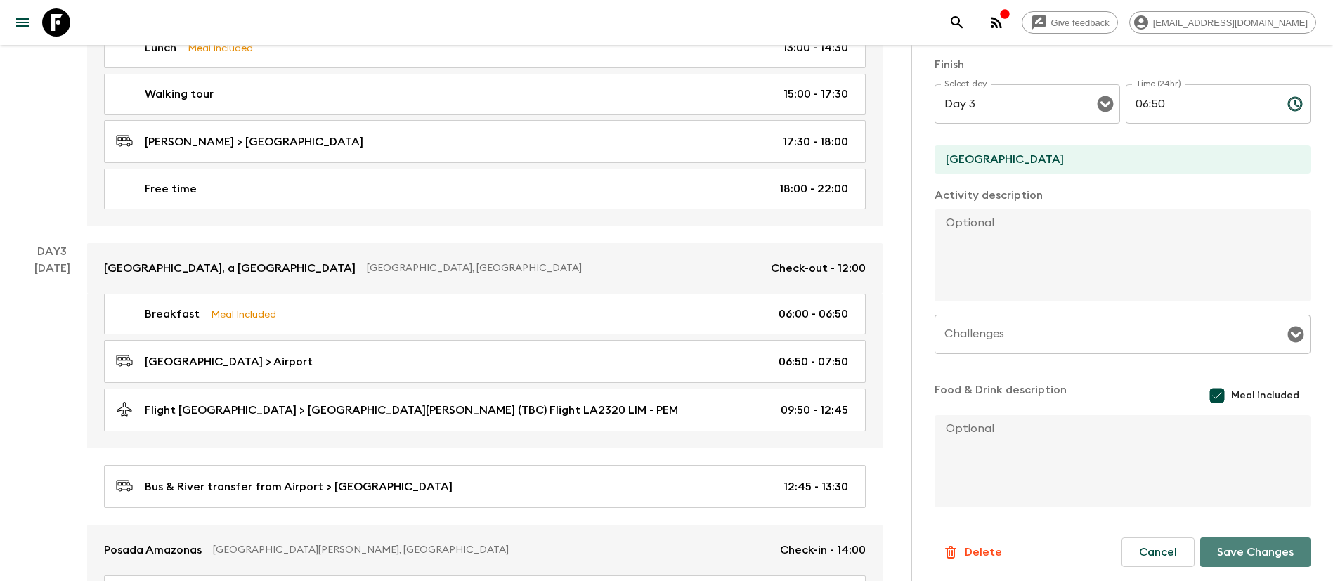
click at [1253, 549] on button "Save Changes" at bounding box center [1255, 553] width 110 height 30
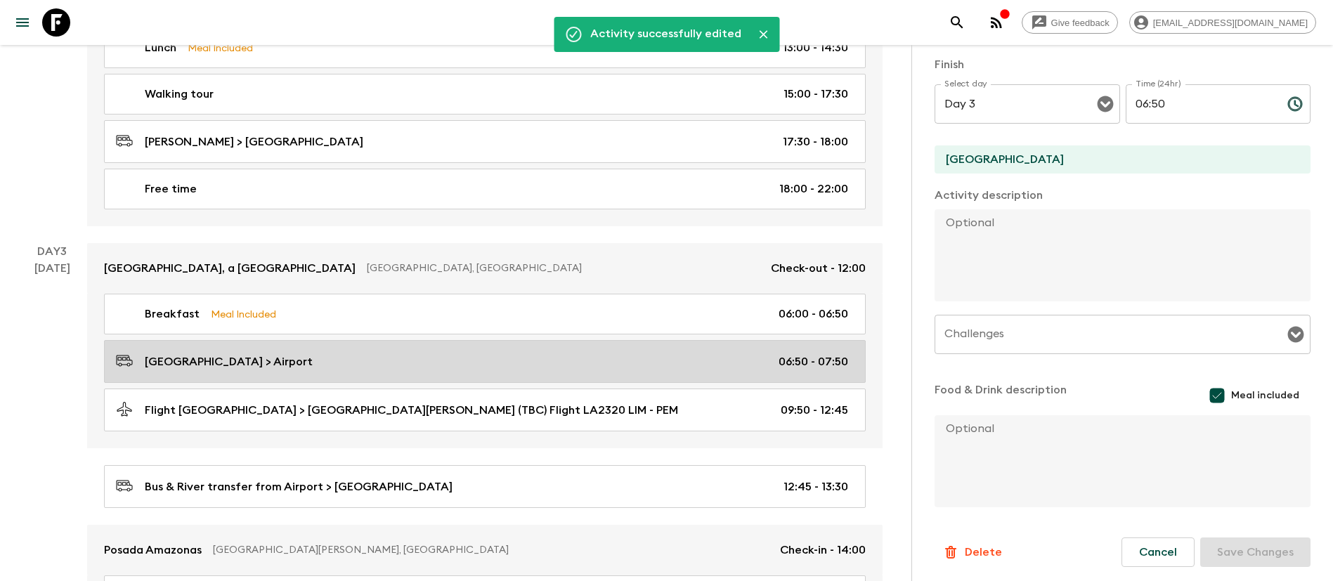
click at [278, 356] on div "[GEOGRAPHIC_DATA] > Airport 06:50 - 07:50" at bounding box center [482, 361] width 732 height 19
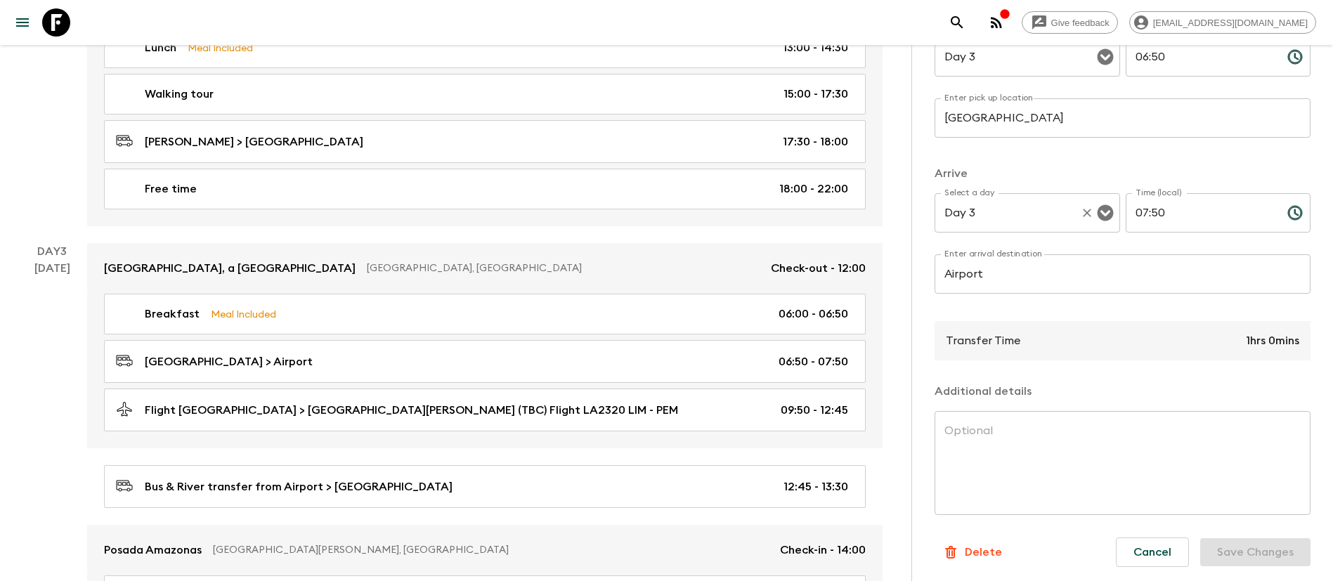
scroll to position [230, 0]
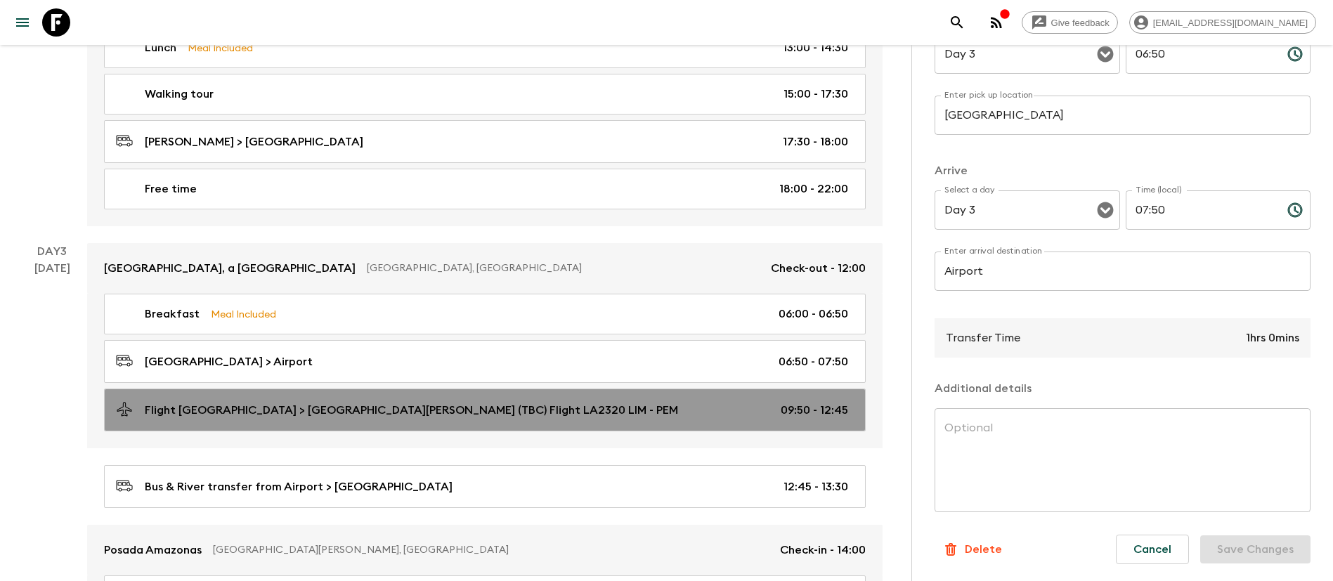
click at [490, 422] on link "Flight [GEOGRAPHIC_DATA] > [GEOGRAPHIC_DATA][PERSON_NAME] (TBC) Flight LA2320 L…" at bounding box center [485, 410] width 762 height 43
type input "Flight [GEOGRAPHIC_DATA]"
type input "Puerto [PERSON_NAME] (TBC) Flight LA2320 LIM - PEM"
type input "09:50"
type input "12:45"
